Goal: Task Accomplishment & Management: Manage account settings

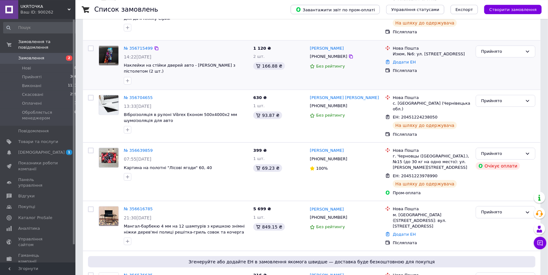
scroll to position [173, 0]
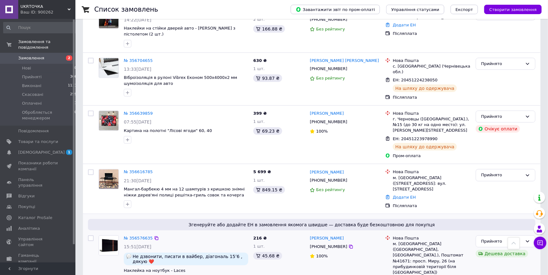
click at [114, 236] on img at bounding box center [108, 245] width 19 height 19
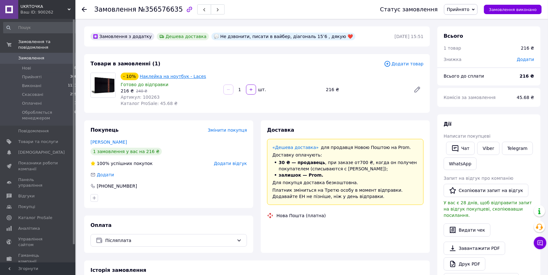
click at [158, 77] on link "Наклейка на ноутбук - Laces" at bounding box center [173, 76] width 66 height 5
